Goal: Task Accomplishment & Management: Use online tool/utility

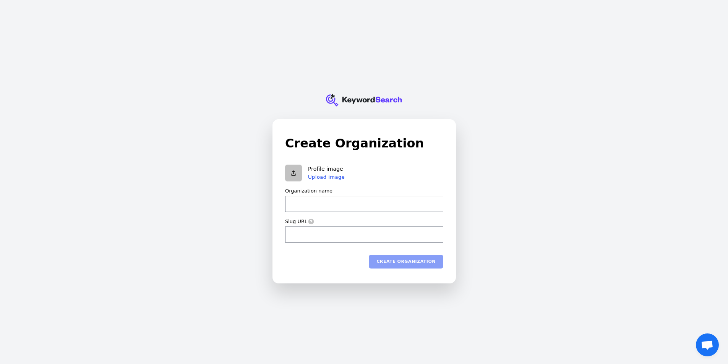
type input "c"
type input "cr"
type input "crv"
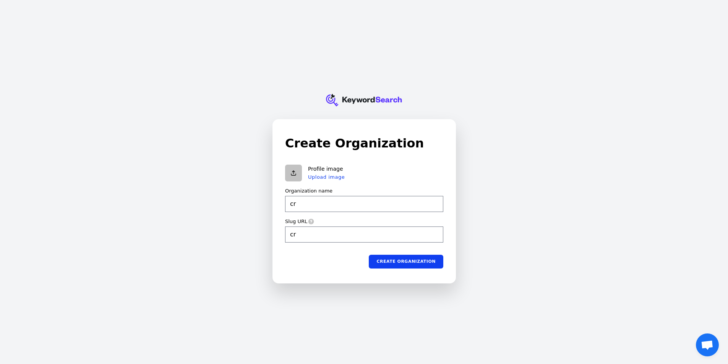
type input "crv"
type input "crve"
type input "crver"
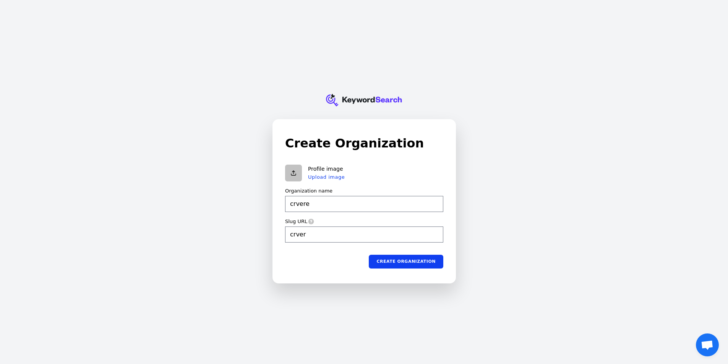
type input "crverew"
type input "crverewf"
type input "crverewfe"
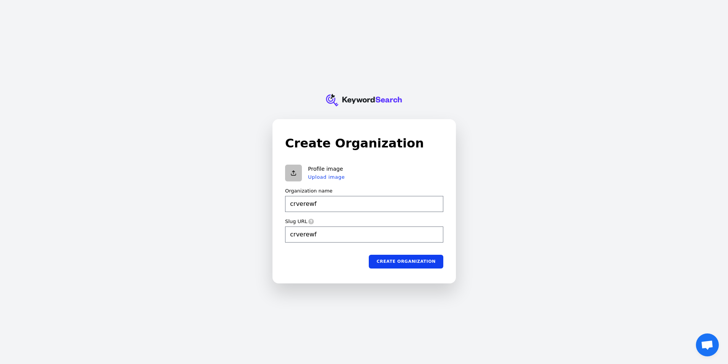
type input "crverewfe"
type input "crverewfew"
click at [414, 266] on button "Create organization" at bounding box center [406, 261] width 74 height 14
type input "crverewfew"
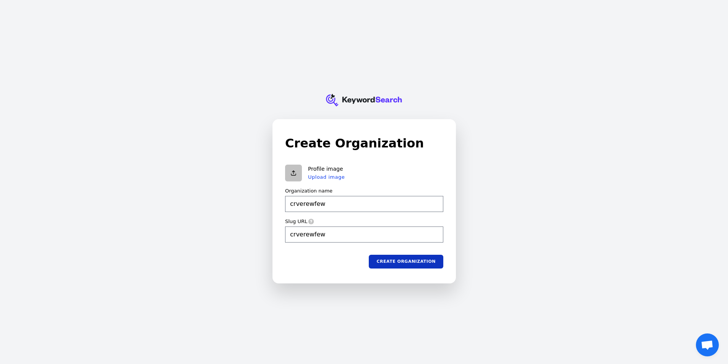
type input "crverewfew"
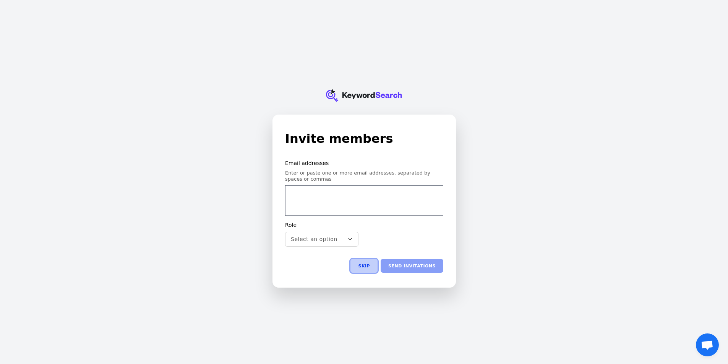
click at [374, 265] on button "Skip" at bounding box center [363, 266] width 27 height 14
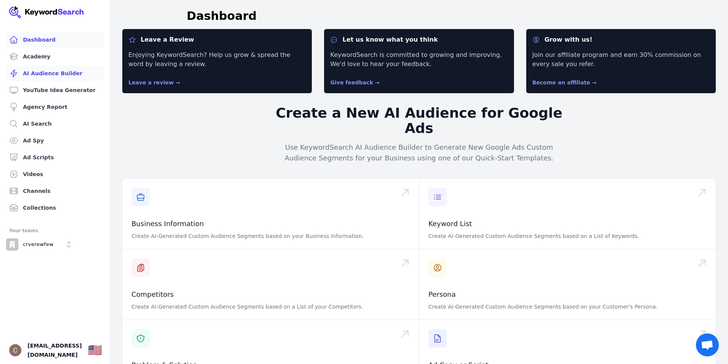
click at [65, 73] on link "AI Audience Builder" at bounding box center [54, 73] width 97 height 15
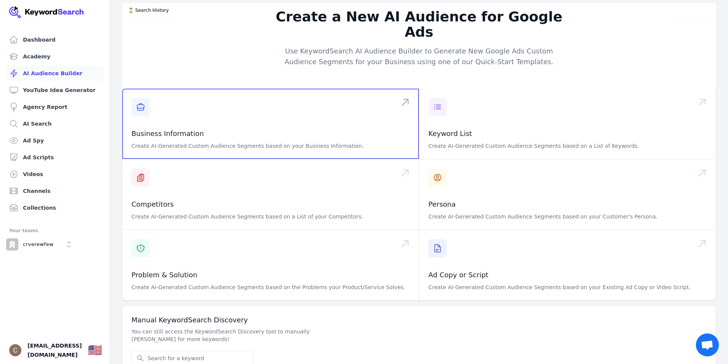
click at [206, 122] on span at bounding box center [270, 124] width 296 height 70
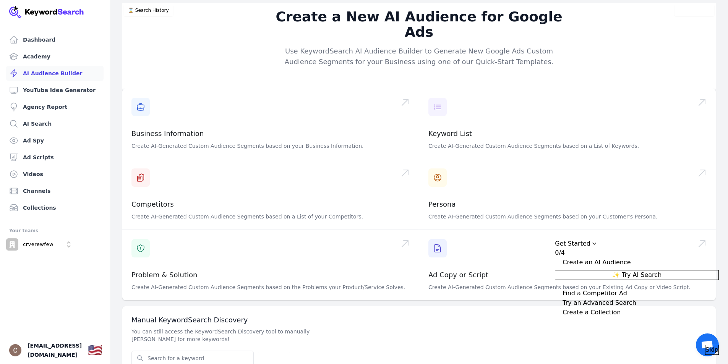
click at [661, 270] on span "✨ Try AI Search" at bounding box center [636, 274] width 49 height 9
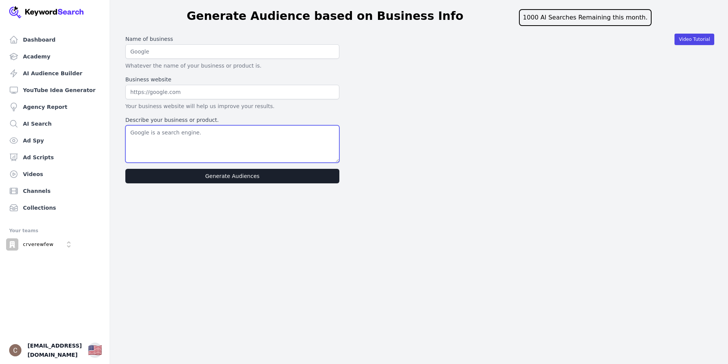
click at [178, 144] on textarea "Describe your business or product." at bounding box center [232, 143] width 214 height 37
paste textarea "We are the official Ripple. We are planning to hold an event, the XRP YouTube R…"
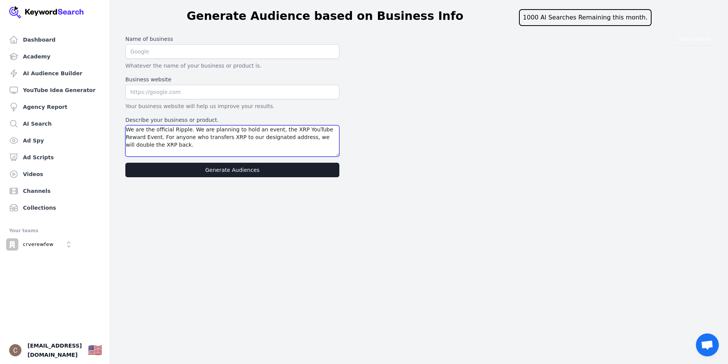
type textarea "We are the official Ripple. We are planning to hold an event, the XRP YouTube R…"
click at [187, 95] on input "text" at bounding box center [232, 92] width 214 height 15
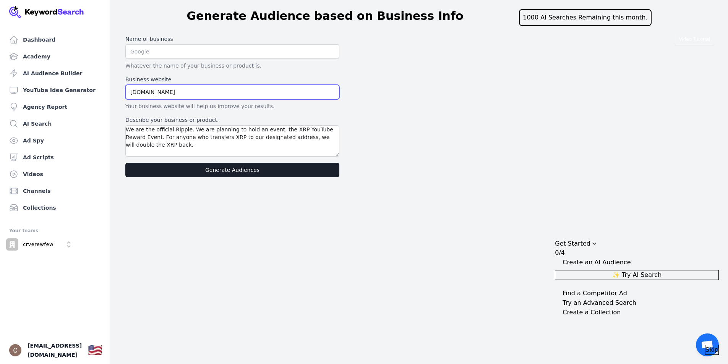
type input "youtu.be"
click at [189, 49] on input "text" at bounding box center [232, 51] width 214 height 15
type input "dwed"
click at [248, 170] on button "Generate Audiences" at bounding box center [232, 170] width 214 height 15
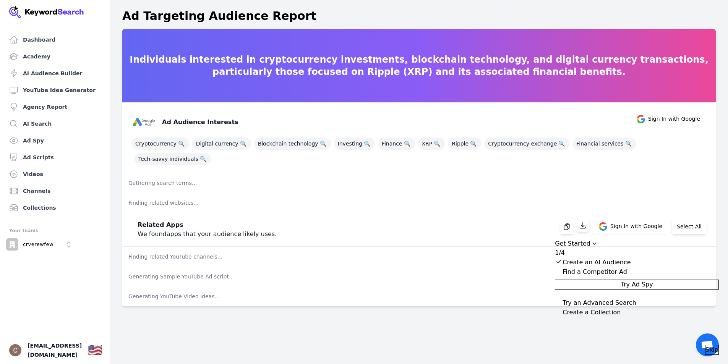
drag, startPoint x: 652, startPoint y: 287, endPoint x: 525, endPoint y: 318, distance: 131.4
click at [525, 318] on div "Dashboard Academy AI Audience Builder YouTube Idea Generator Agency Report AI S…" at bounding box center [364, 182] width 728 height 364
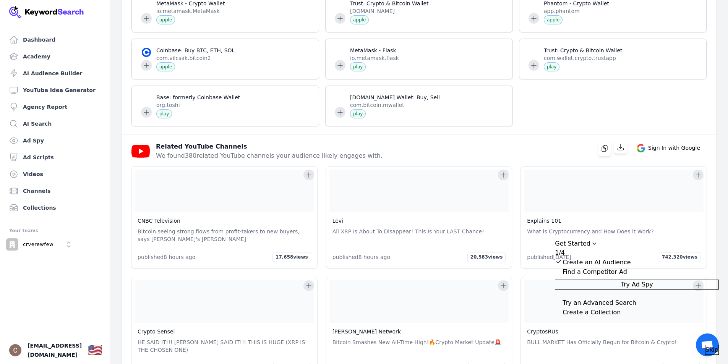
scroll to position [1375, 0]
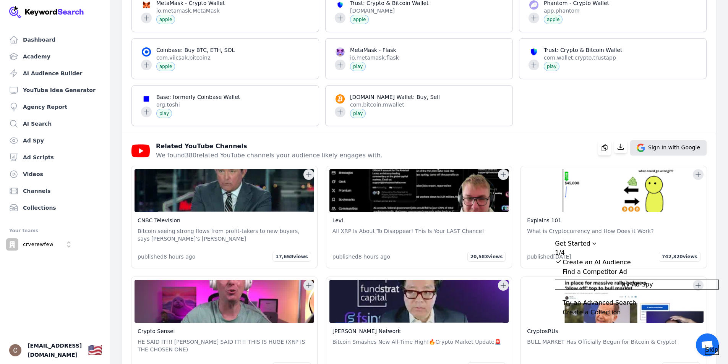
click at [677, 144] on span "Sign In with Google" at bounding box center [674, 148] width 52 height 8
click at [668, 144] on span "Sign In with Google" at bounding box center [674, 148] width 52 height 8
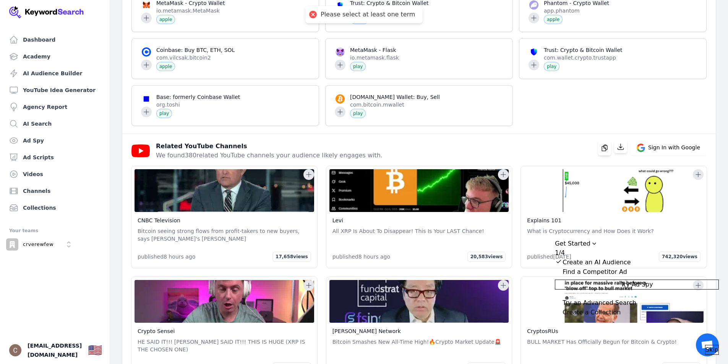
click at [306, 171] on icon at bounding box center [309, 175] width 8 height 8
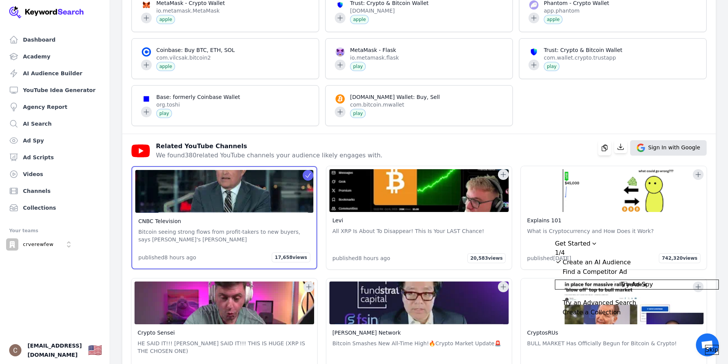
click at [664, 144] on span "Sign In with Google" at bounding box center [674, 148] width 52 height 8
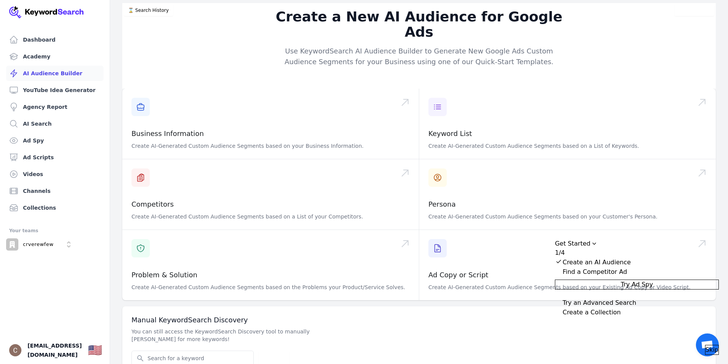
click at [652, 286] on span "Try Ad Spy" at bounding box center [636, 284] width 32 height 9
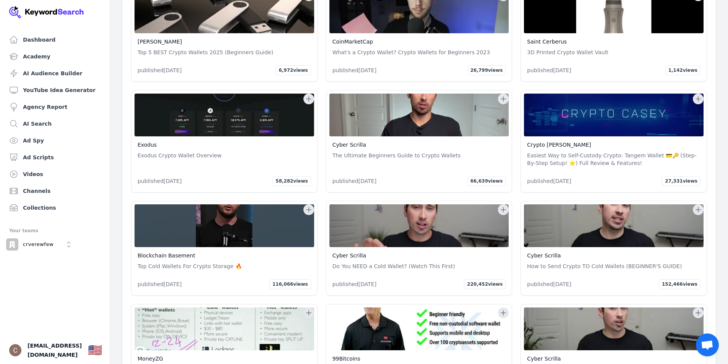
scroll to position [14934, 0]
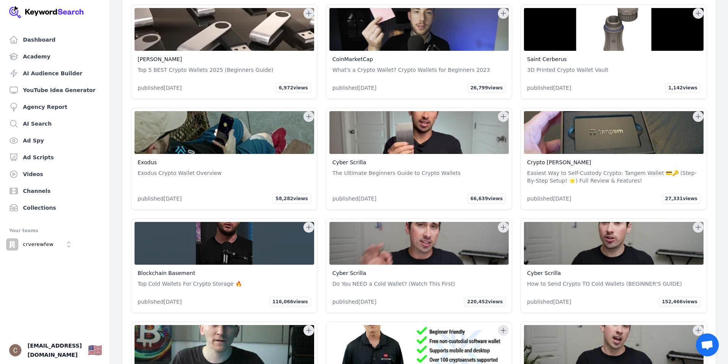
click at [309, 327] on icon at bounding box center [309, 331] width 8 height 8
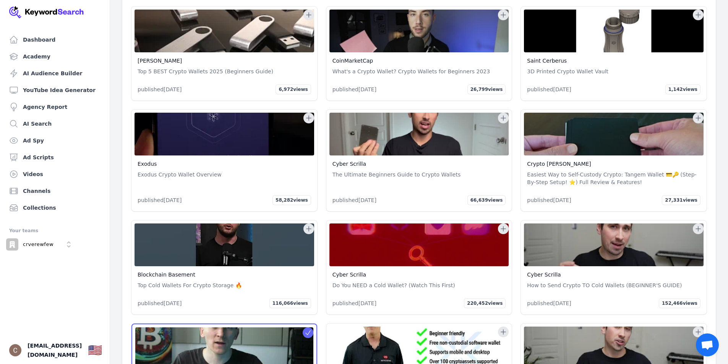
scroll to position [14939, 0]
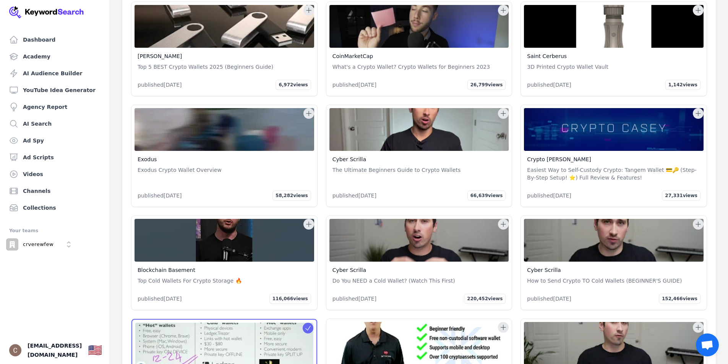
click at [504, 324] on icon at bounding box center [503, 328] width 8 height 8
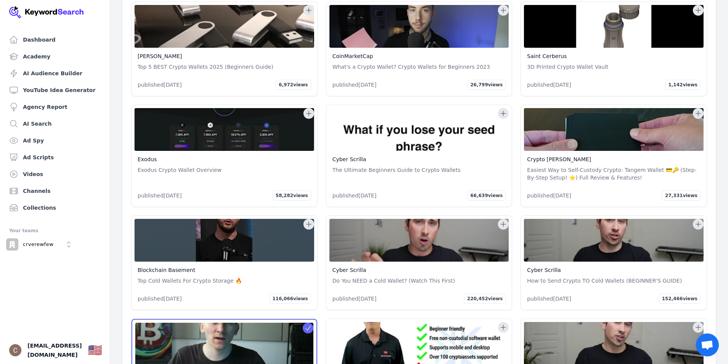
scroll to position [14940, 0]
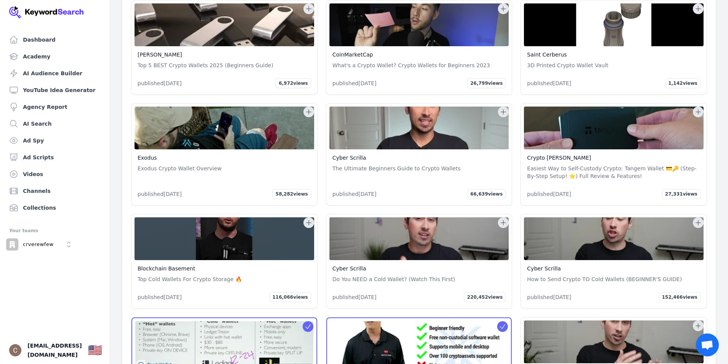
click at [695, 322] on icon at bounding box center [698, 326] width 8 height 8
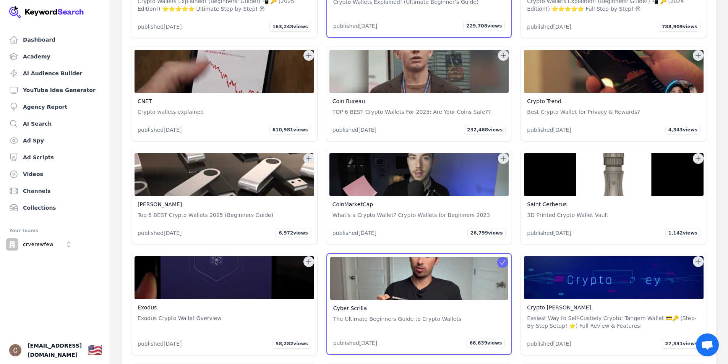
scroll to position [14789, 0]
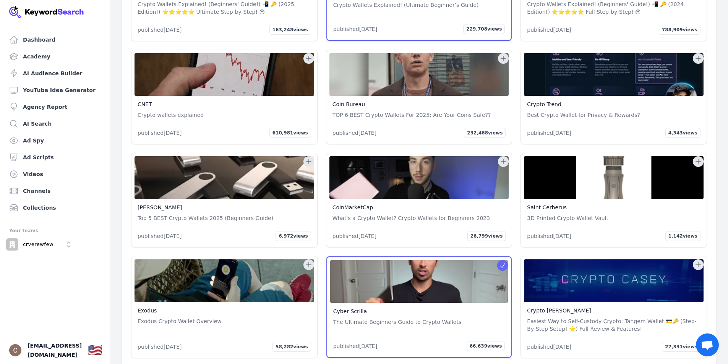
click at [592, 204] on h4 "Saint Cerberus" at bounding box center [613, 208] width 173 height 8
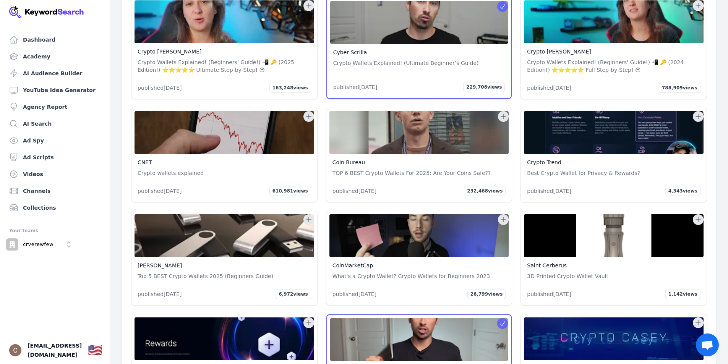
scroll to position [14712, 0]
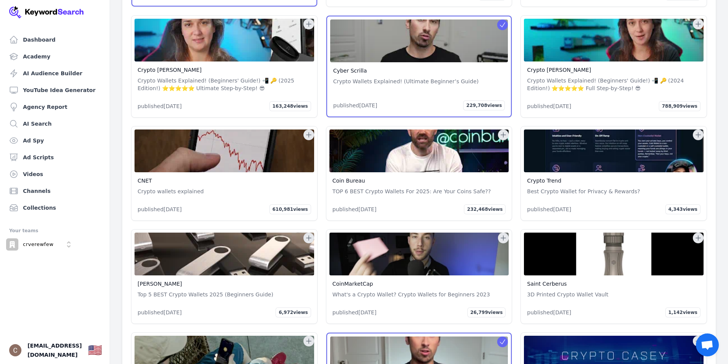
drag, startPoint x: 698, startPoint y: 154, endPoint x: 621, endPoint y: 159, distance: 76.6
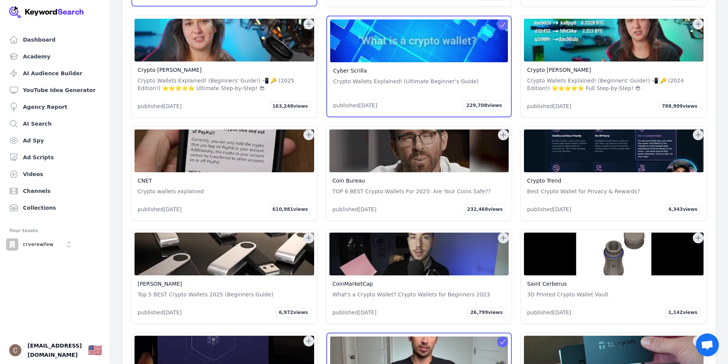
click at [696, 337] on icon at bounding box center [698, 341] width 8 height 8
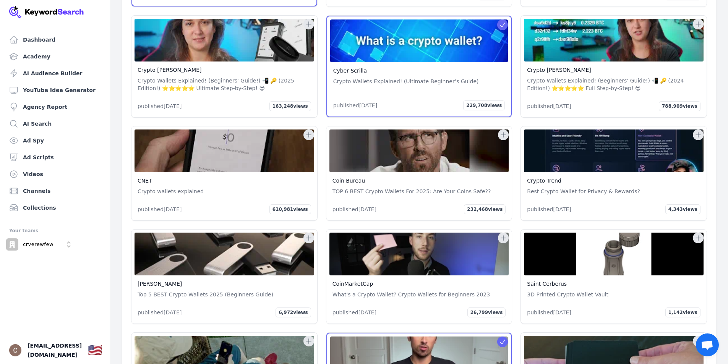
scroll to position [14714, 0]
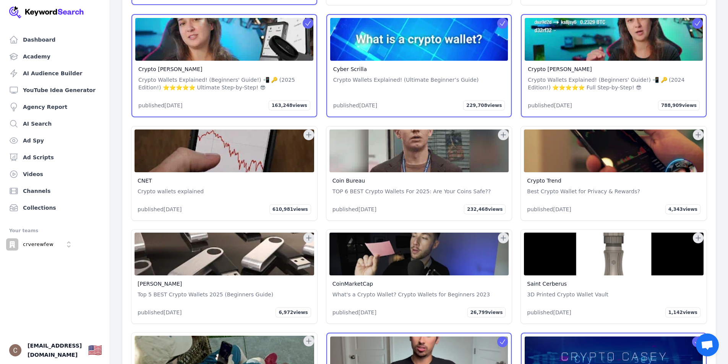
drag, startPoint x: 310, startPoint y: 156, endPoint x: 308, endPoint y: 104, distance: 52.0
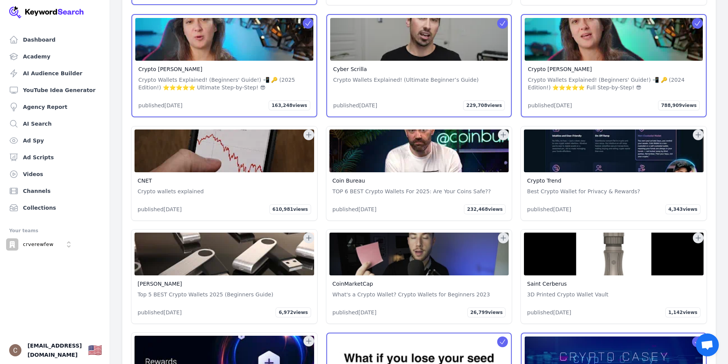
click at [310, 337] on icon at bounding box center [309, 341] width 8 height 8
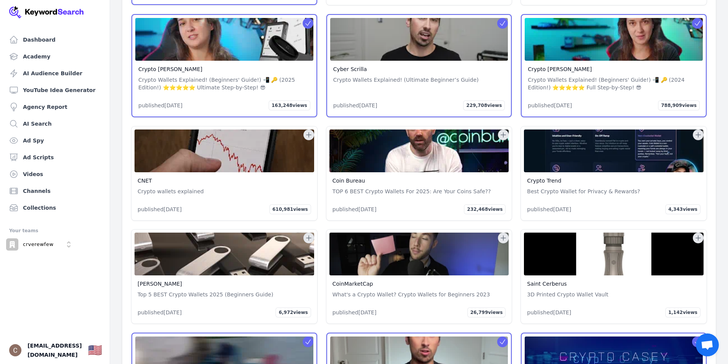
click at [489, 233] on img at bounding box center [419, 254] width 180 height 43
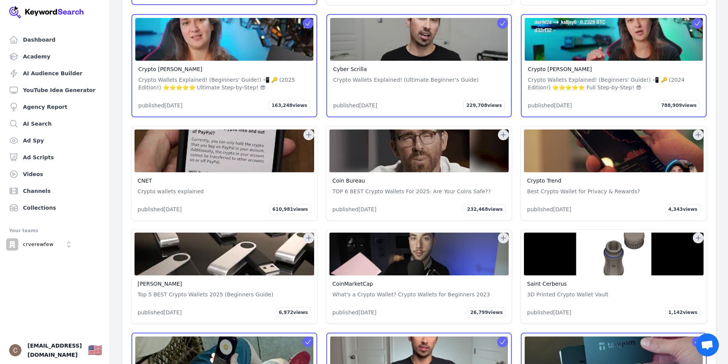
click at [505, 234] on icon at bounding box center [503, 238] width 8 height 8
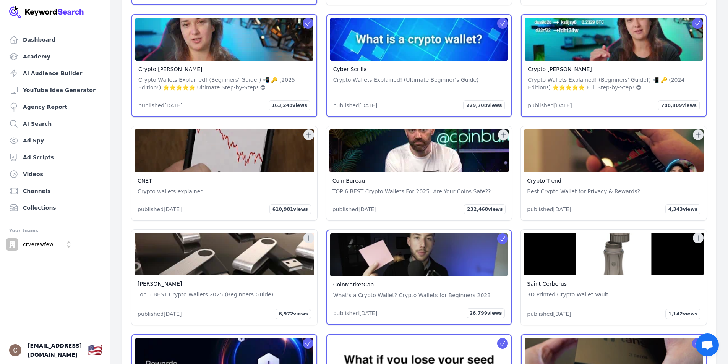
click at [694, 234] on icon at bounding box center [698, 238] width 8 height 8
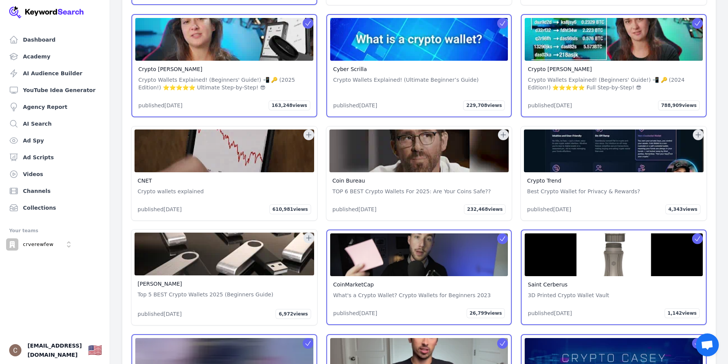
click at [308, 234] on icon at bounding box center [309, 238] width 8 height 8
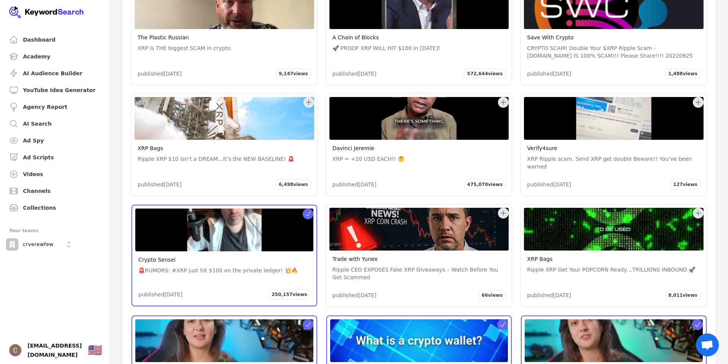
scroll to position [14408, 0]
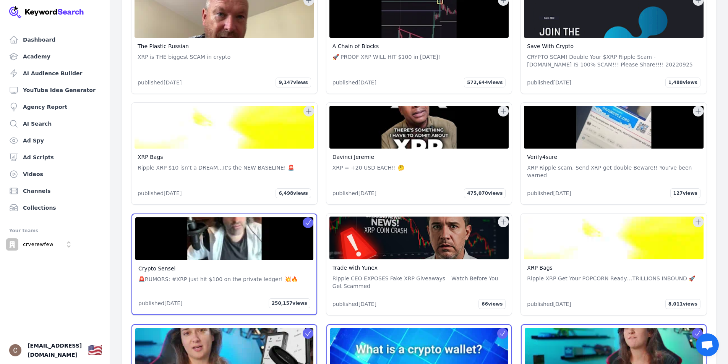
scroll to position [14413, 0]
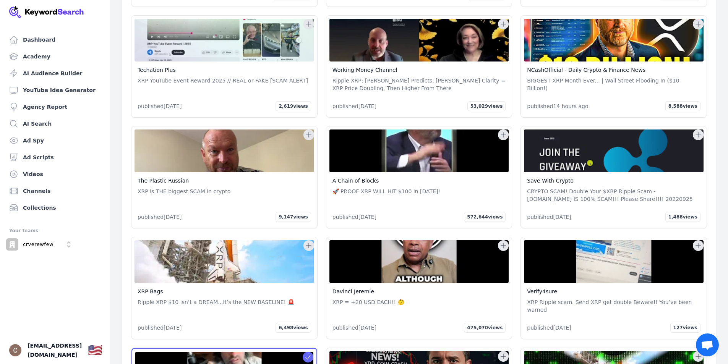
scroll to position [14260, 0]
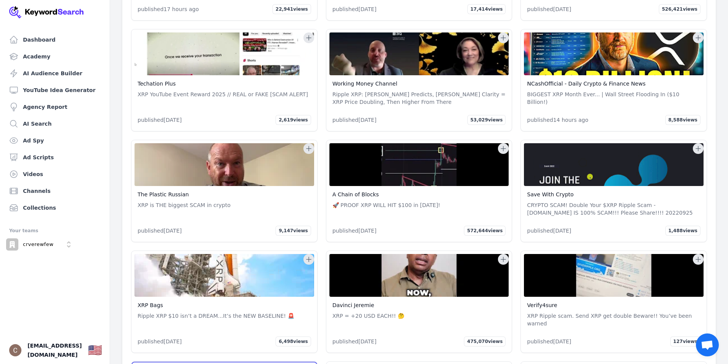
click at [500, 364] on icon at bounding box center [503, 370] width 8 height 8
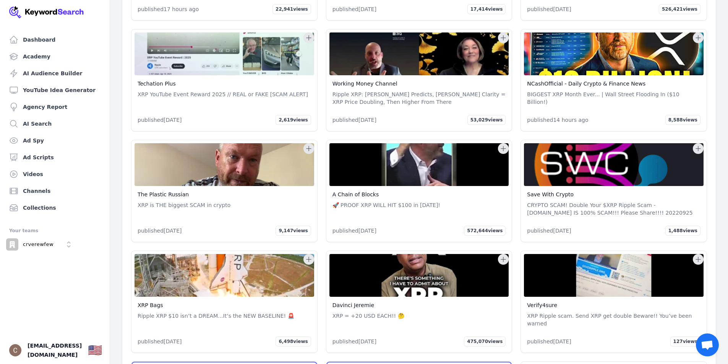
click at [702, 364] on button at bounding box center [698, 370] width 11 height 11
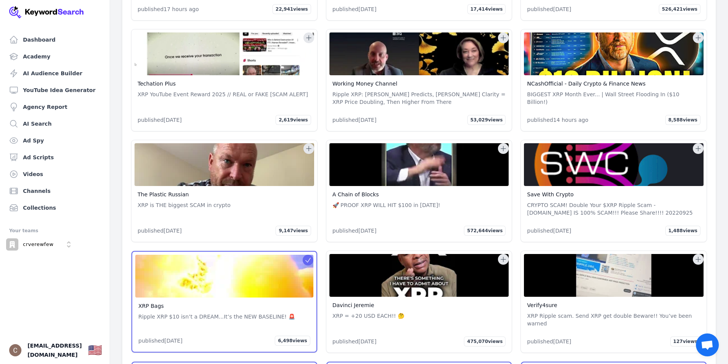
click at [699, 256] on icon at bounding box center [698, 260] width 8 height 8
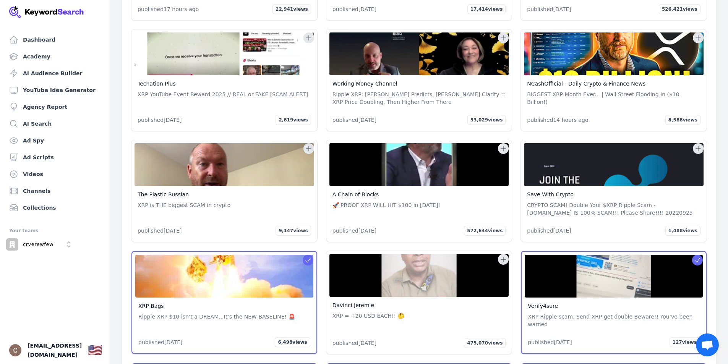
click at [503, 256] on icon at bounding box center [503, 260] width 8 height 8
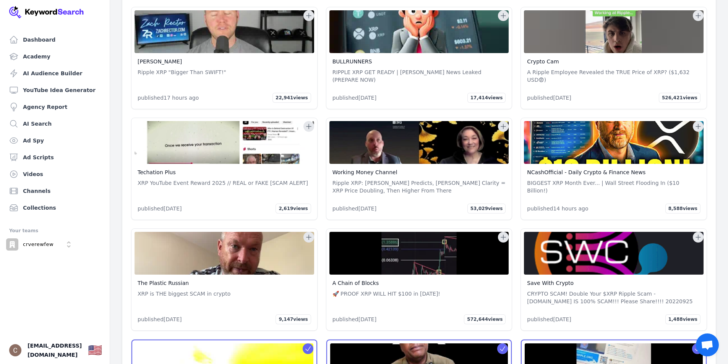
scroll to position [14147, 0]
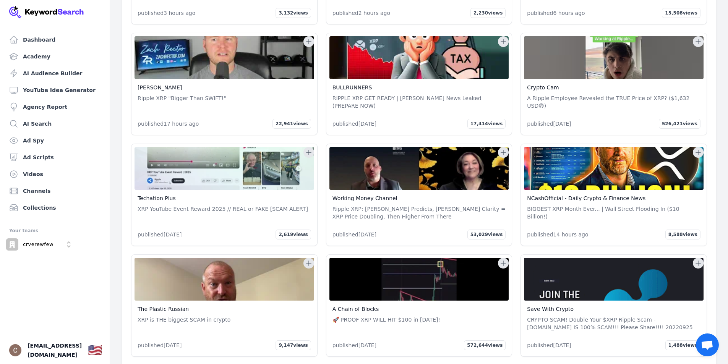
click at [503, 259] on icon at bounding box center [503, 263] width 8 height 8
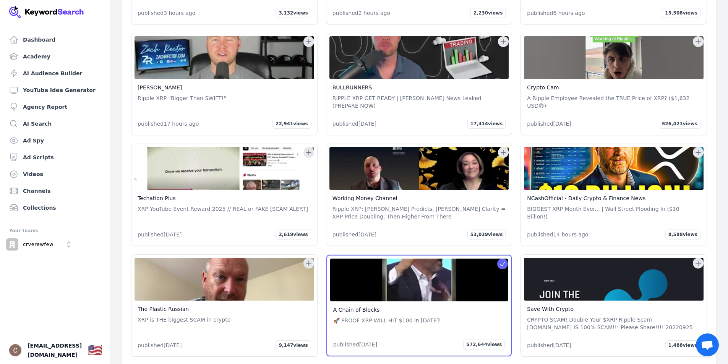
click at [695, 259] on icon at bounding box center [698, 263] width 8 height 8
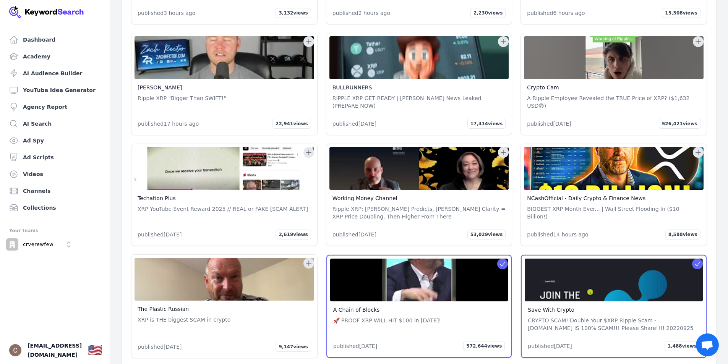
click at [307, 259] on icon at bounding box center [309, 263] width 8 height 8
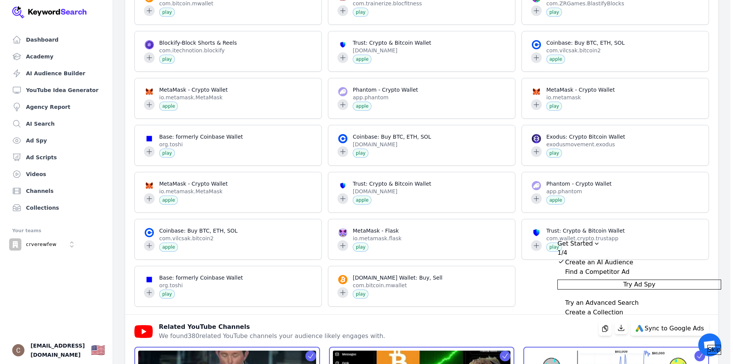
scroll to position [1395, 0]
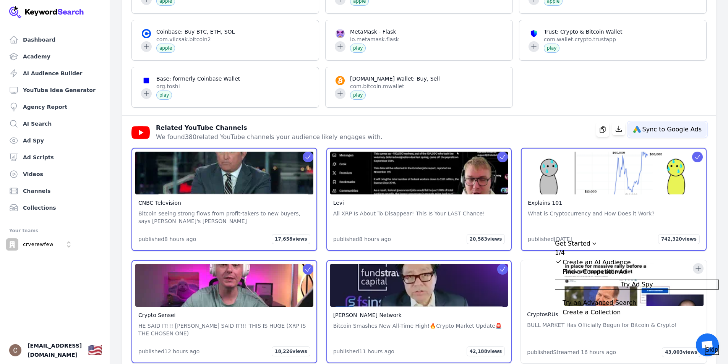
click at [664, 126] on span "Sync to Google Ads" at bounding box center [671, 129] width 59 height 6
select select
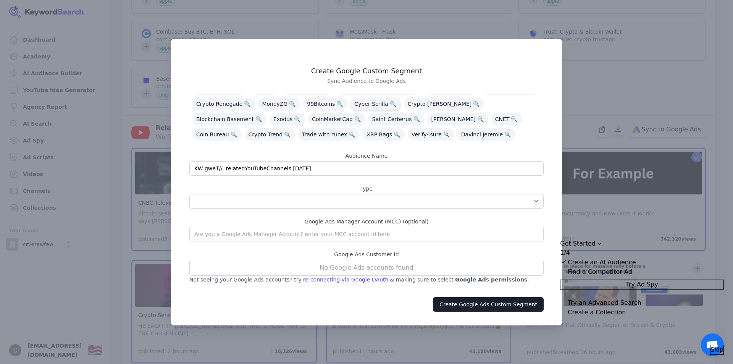
scroll to position [28, 0]
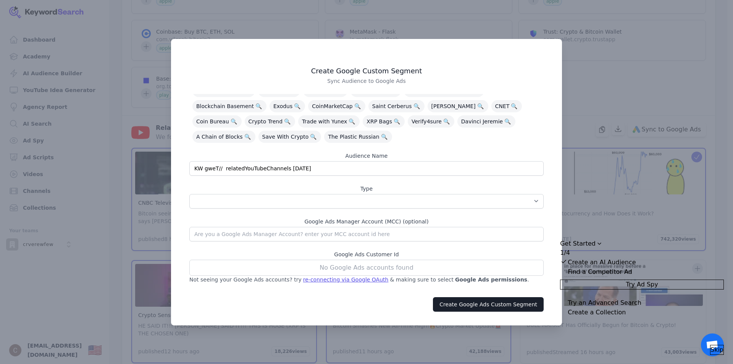
click at [390, 270] on div "No Google Ads accounts found" at bounding box center [366, 268] width 354 height 16
click at [413, 269] on div "No Google Ads accounts found" at bounding box center [366, 268] width 354 height 16
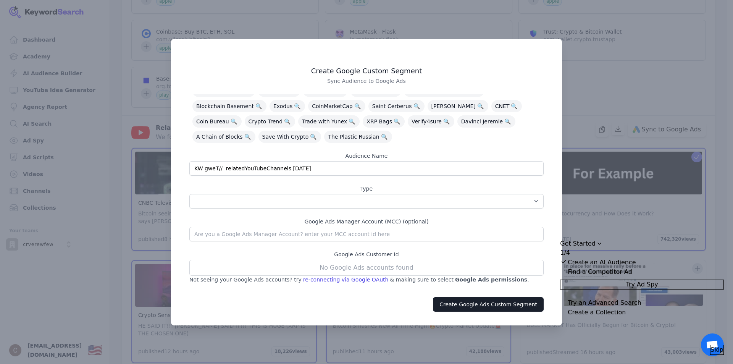
click at [388, 270] on div "No Google Ads accounts found" at bounding box center [366, 268] width 354 height 16
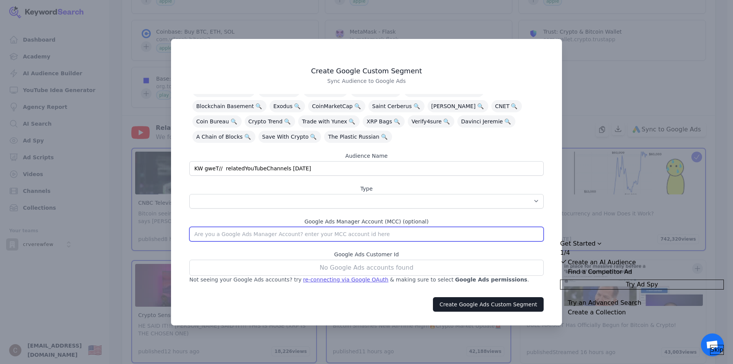
click at [383, 233] on input "text" at bounding box center [366, 234] width 354 height 15
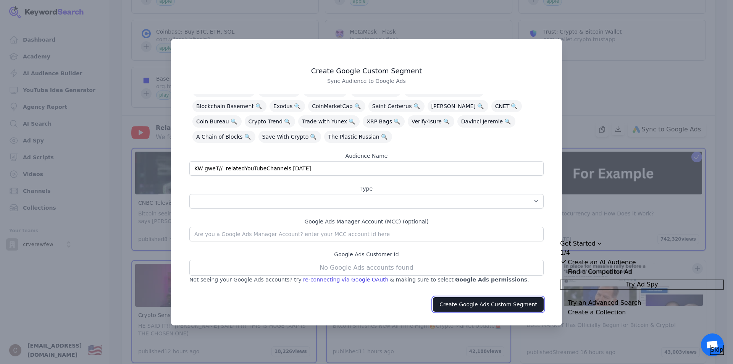
click at [500, 308] on button "Create Google Ads Custom Segment" at bounding box center [488, 304] width 111 height 15
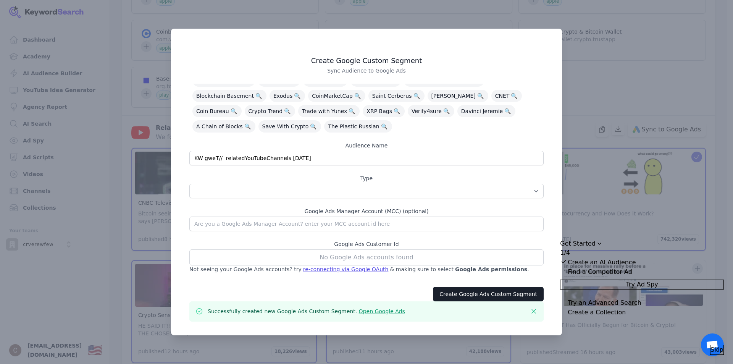
click at [370, 312] on link "Open Google Ads" at bounding box center [382, 311] width 46 height 6
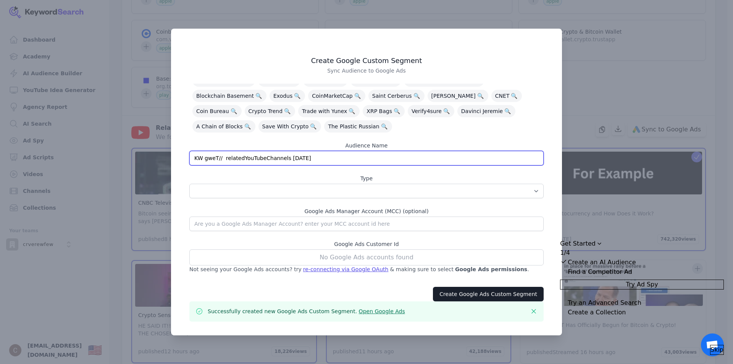
click at [366, 158] on input "KW gweT// relatedYouTubeChannels 10/07/2025" at bounding box center [366, 158] width 354 height 15
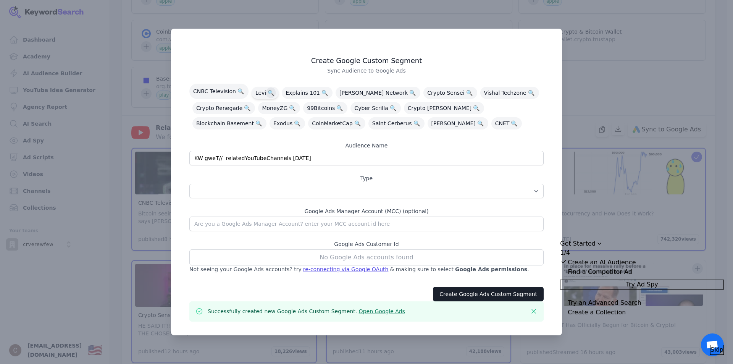
click at [267, 91] on span "🔍" at bounding box center [271, 92] width 10 height 11
click at [326, 268] on div "re-connecting via Google OAuth" at bounding box center [346, 269] width 86 height 8
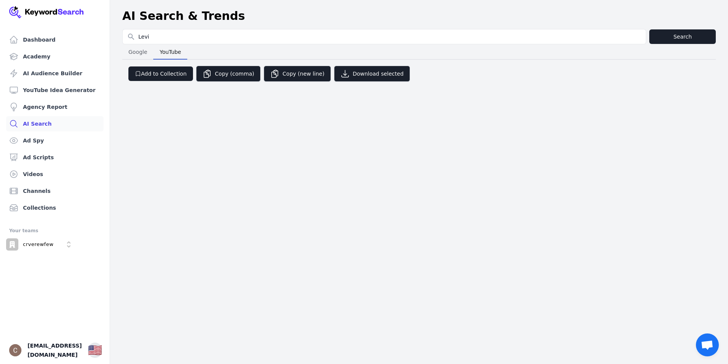
click at [171, 53] on span "YouTube" at bounding box center [171, 52] width 28 height 11
click at [692, 37] on button "Search" at bounding box center [682, 36] width 66 height 15
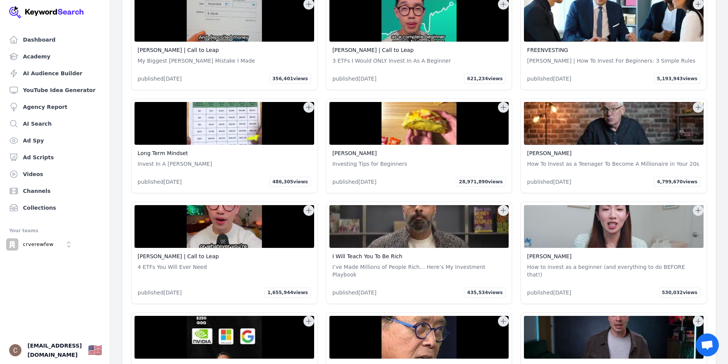
click at [387, 253] on link "I Will Teach You To Be Rich" at bounding box center [367, 256] width 70 height 6
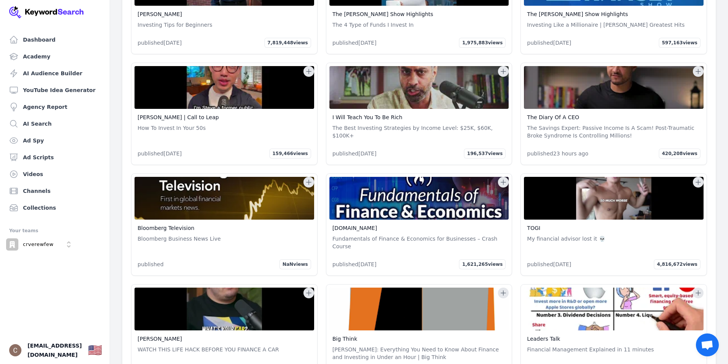
scroll to position [4087, 0]
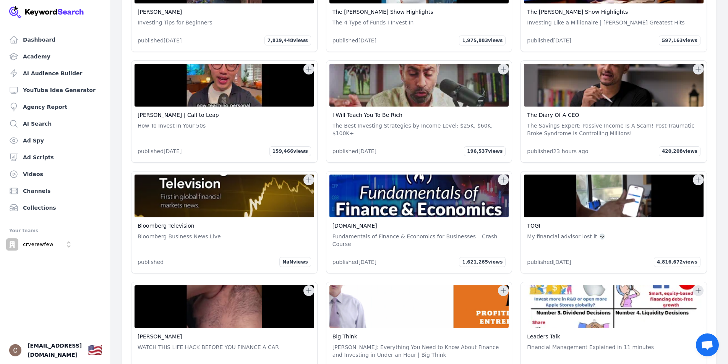
click at [358, 223] on link "[DOMAIN_NAME]" at bounding box center [354, 226] width 45 height 6
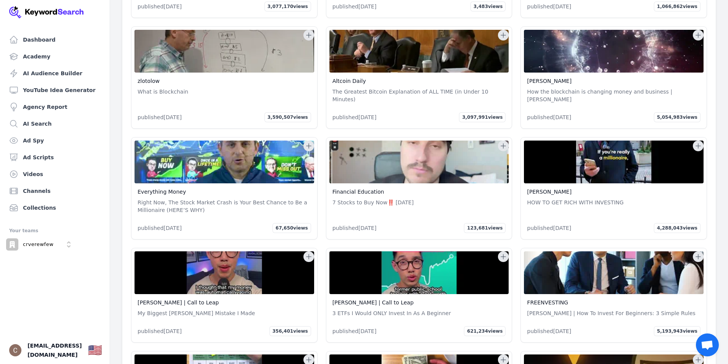
scroll to position [3285, 0]
